Goal: Complete application form

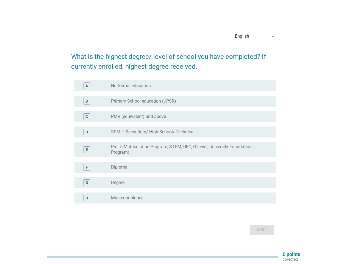
click at [174, 132] on label "SPM – Secondary/ High School/ Technical" at bounding box center [153, 131] width 84 height 5
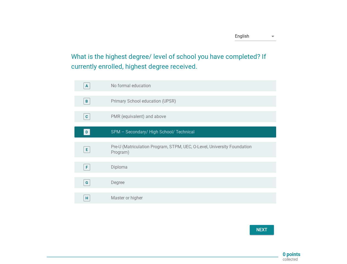
click at [256, 36] on div "English" at bounding box center [252, 36] width 34 height 9
click at [174, 145] on label "Pre-U (Matriculation Program, STPM, UEC, O-Level, University Foundation Program)" at bounding box center [189, 149] width 156 height 11
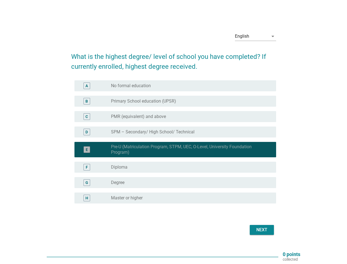
click at [174, 142] on div "E radio_button_checked Pre-U (Matriculation Program, STPM, UEC, O-Level, Univer…" at bounding box center [176, 149] width 202 height 15
click at [175, 86] on div "radio_button_unchecked No formal education" at bounding box center [189, 85] width 156 height 5
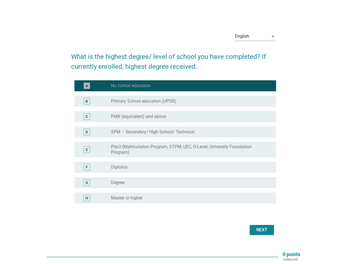
click at [131, 86] on label "No formal education" at bounding box center [131, 85] width 40 height 5
click at [175, 101] on label "Primary School education (UPSR)" at bounding box center [143, 100] width 65 height 5
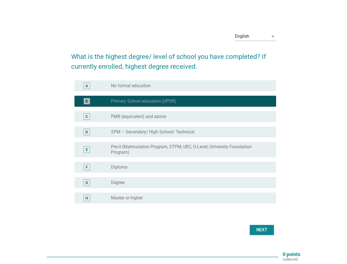
click at [144, 101] on label "Primary School education (UPSR)" at bounding box center [143, 100] width 65 height 5
click at [175, 117] on div "radio_button_unchecked PMR (equivalent) and above" at bounding box center [189, 116] width 156 height 5
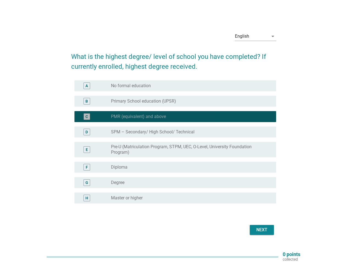
click at [139, 117] on label "PMR (equivalent) and above" at bounding box center [138, 116] width 55 height 5
